Goal: Task Accomplishment & Management: Manage account settings

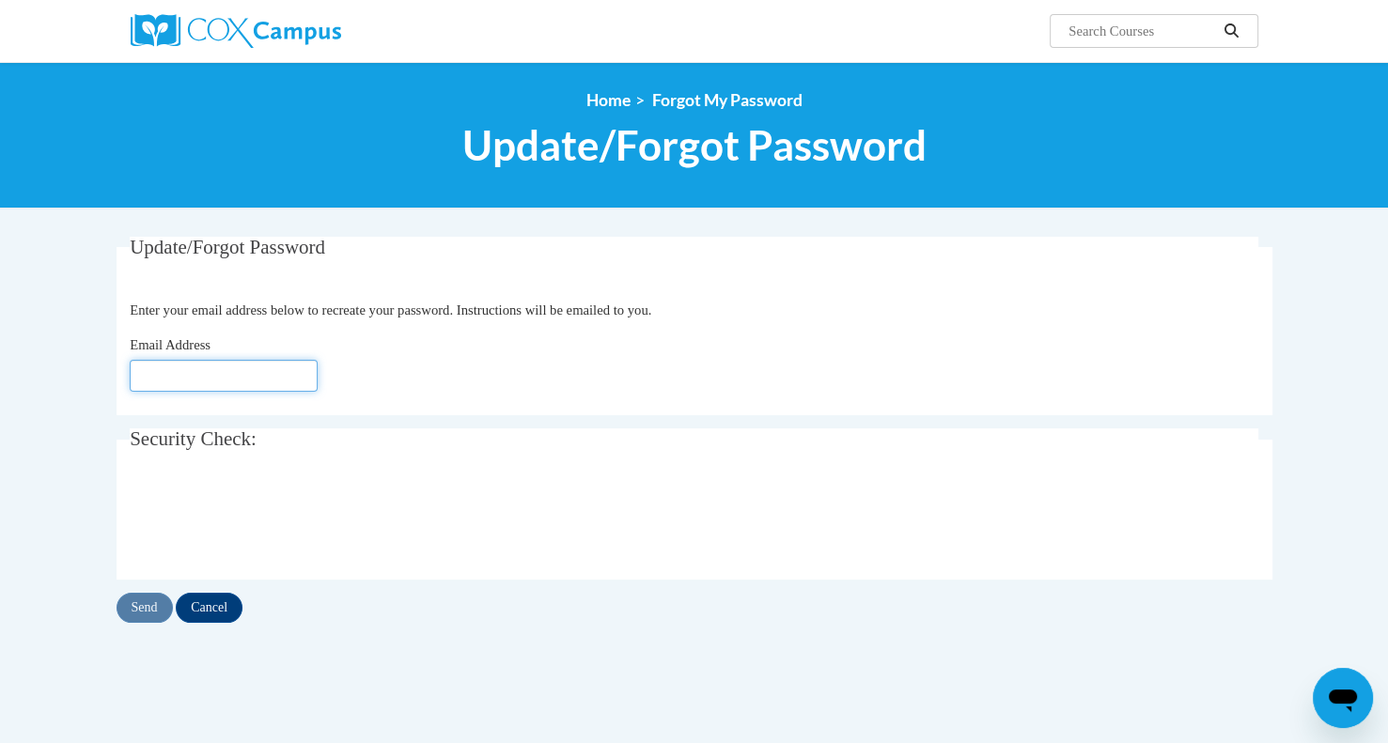
click at [218, 370] on input "Email Address" at bounding box center [224, 376] width 188 height 32
type input "[EMAIL_ADDRESS][DOMAIN_NAME]"
click at [143, 604] on input "Send" at bounding box center [145, 608] width 56 height 30
